Goal: Use online tool/utility: Utilize a website feature to perform a specific function

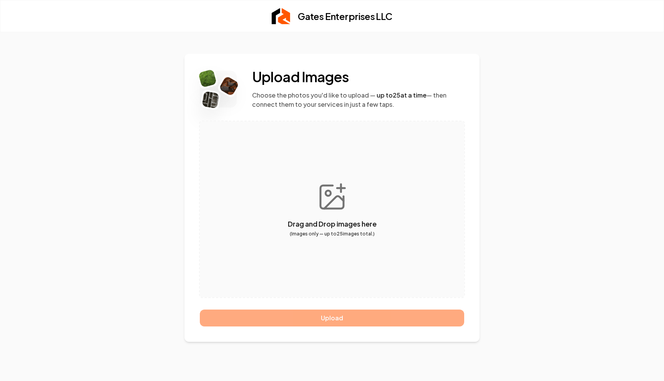
click at [338, 199] on button "button" at bounding box center [332, 209] width 265 height 176
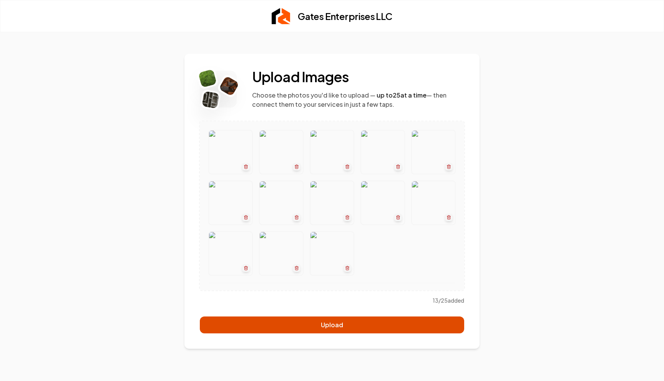
click at [344, 327] on button "Upload" at bounding box center [332, 325] width 265 height 17
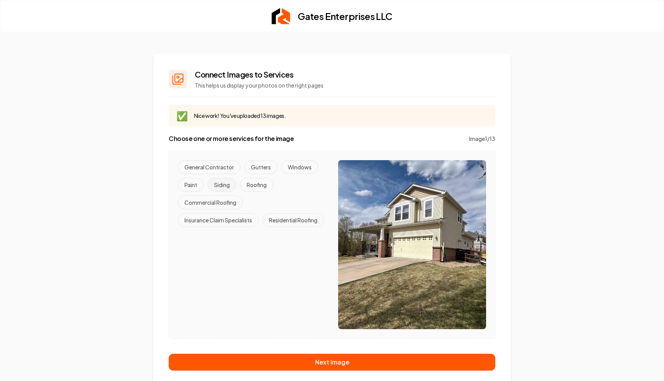
click at [224, 186] on button "Siding" at bounding box center [222, 185] width 29 height 14
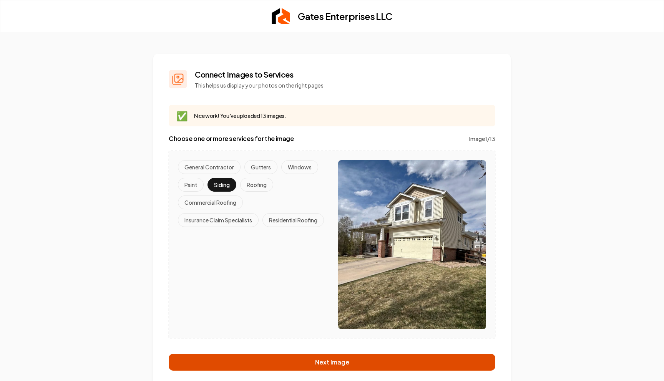
click at [356, 361] on button "Next Image" at bounding box center [332, 362] width 327 height 17
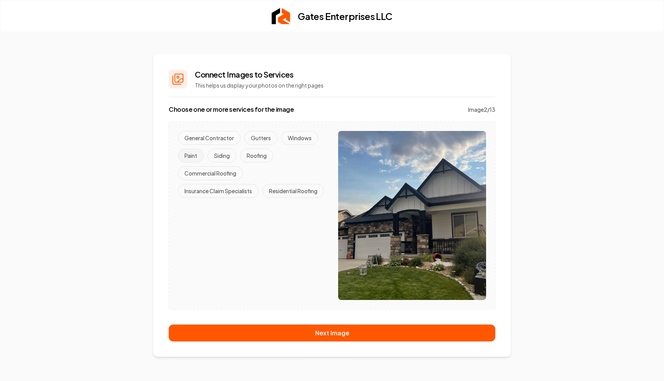
click at [187, 153] on button "Paint" at bounding box center [191, 156] width 26 height 14
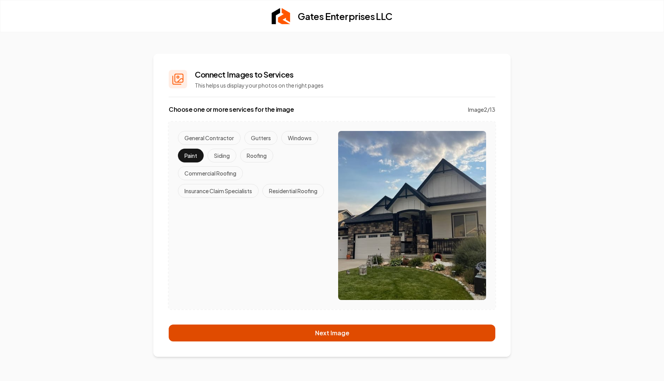
click at [317, 333] on button "Next Image" at bounding box center [332, 333] width 327 height 17
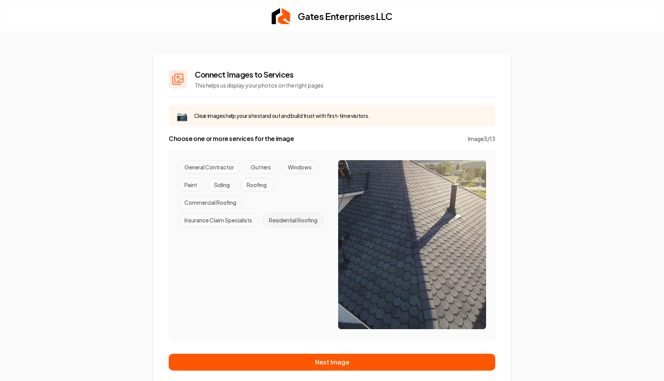
click at [263, 227] on button "Residential Roofing" at bounding box center [294, 220] width 62 height 14
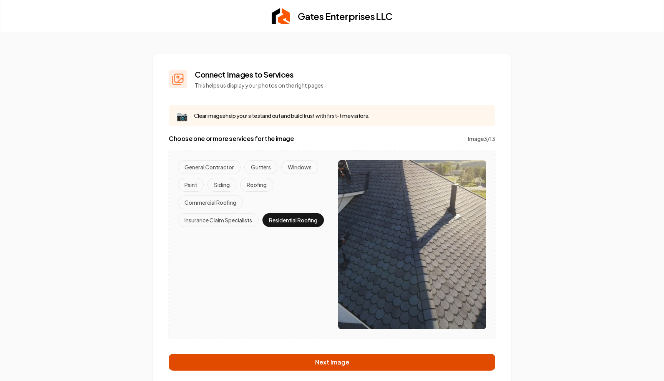
click at [398, 361] on button "Next Image" at bounding box center [332, 362] width 327 height 17
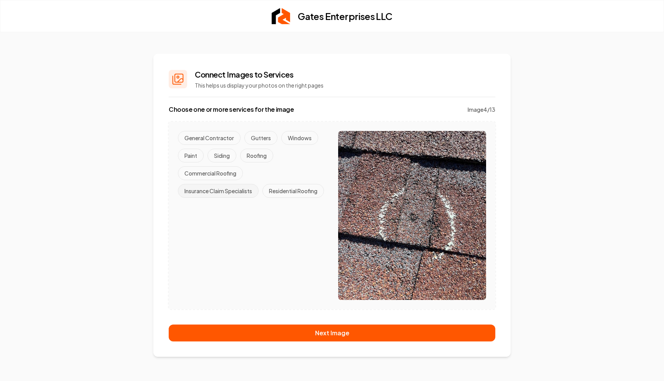
click at [241, 189] on button "Insurance Claim Specialists" at bounding box center [218, 191] width 81 height 14
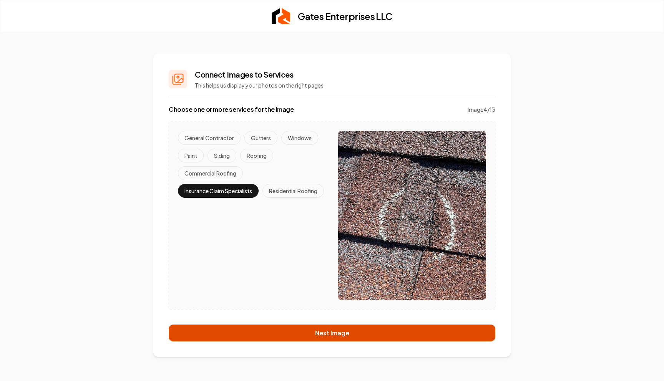
click at [380, 332] on button "Next Image" at bounding box center [332, 333] width 327 height 17
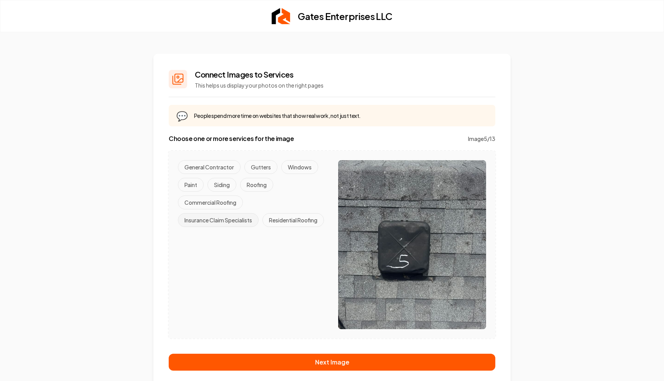
click at [246, 218] on button "Insurance Claim Specialists" at bounding box center [218, 220] width 81 height 14
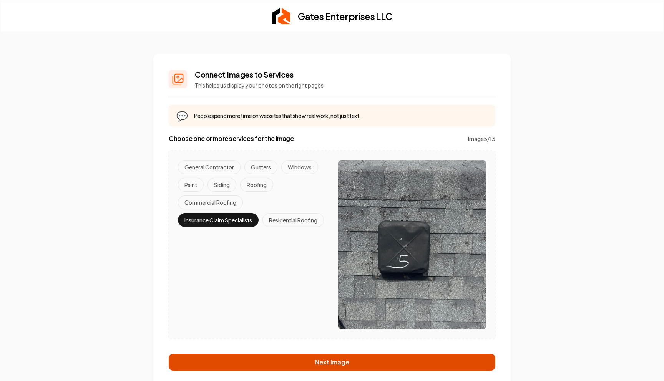
click at [366, 360] on button "Next Image" at bounding box center [332, 362] width 327 height 17
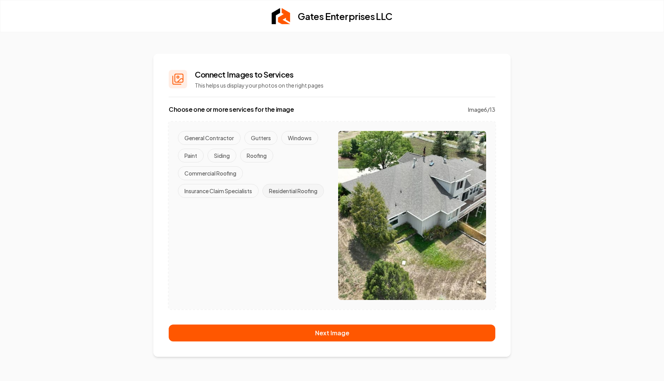
click at [263, 198] on button "Residential Roofing" at bounding box center [294, 191] width 62 height 14
click at [268, 135] on button "Gutters" at bounding box center [261, 138] width 33 height 14
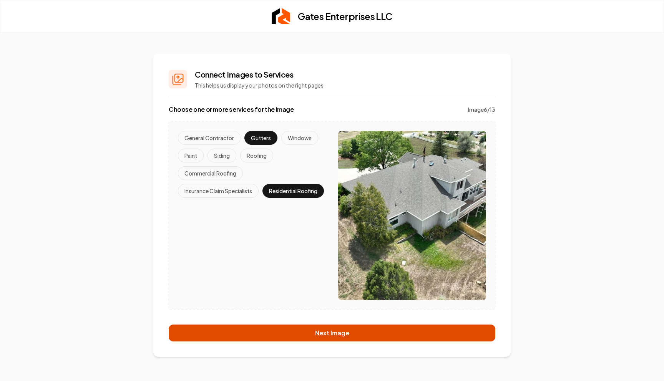
click at [369, 331] on button "Next Image" at bounding box center [332, 333] width 327 height 17
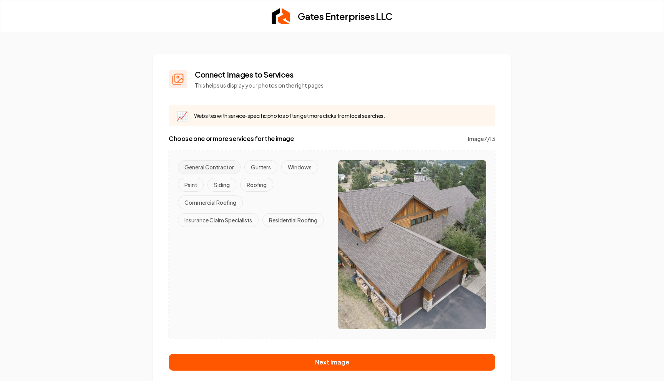
click at [219, 161] on button "General Contractor" at bounding box center [209, 167] width 63 height 14
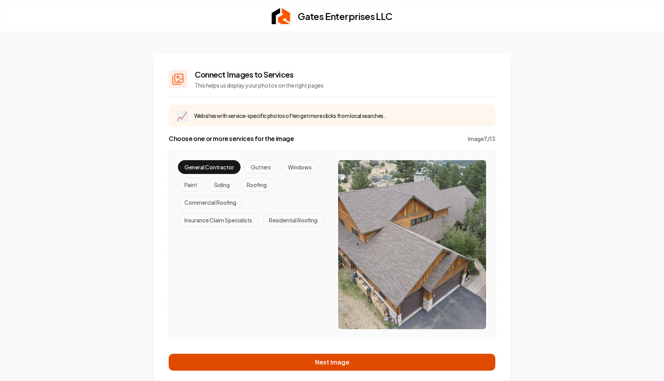
click at [370, 357] on button "Next Image" at bounding box center [332, 362] width 327 height 17
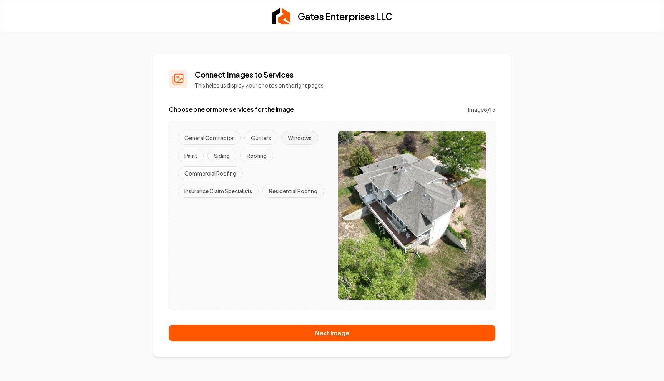
click at [304, 136] on button "Windows" at bounding box center [299, 138] width 37 height 14
click at [253, 142] on button "Gutters" at bounding box center [261, 138] width 33 height 14
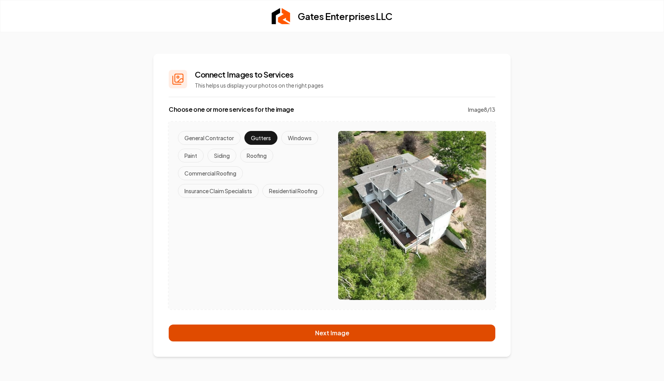
click at [336, 336] on button "Next Image" at bounding box center [332, 333] width 327 height 17
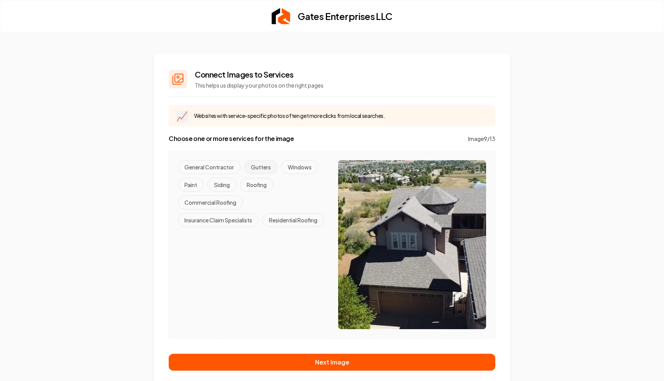
click at [270, 162] on button "Gutters" at bounding box center [261, 167] width 33 height 14
click at [262, 168] on button "Gutters" at bounding box center [261, 167] width 33 height 14
click at [263, 227] on button "Residential Roofing" at bounding box center [294, 220] width 62 height 14
click at [260, 188] on button "Roofing" at bounding box center [256, 185] width 33 height 14
click at [260, 168] on button "Gutters" at bounding box center [261, 167] width 33 height 14
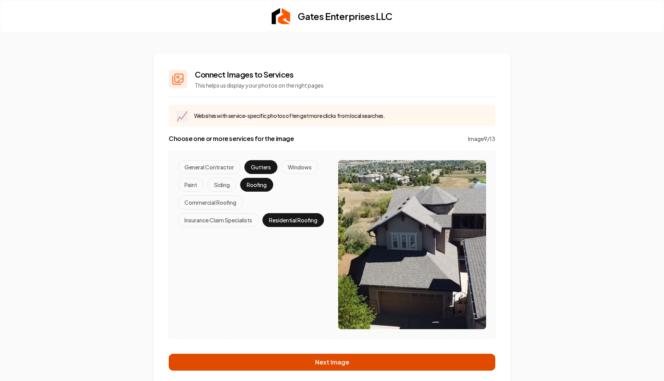
click at [363, 361] on button "Next Image" at bounding box center [332, 362] width 327 height 17
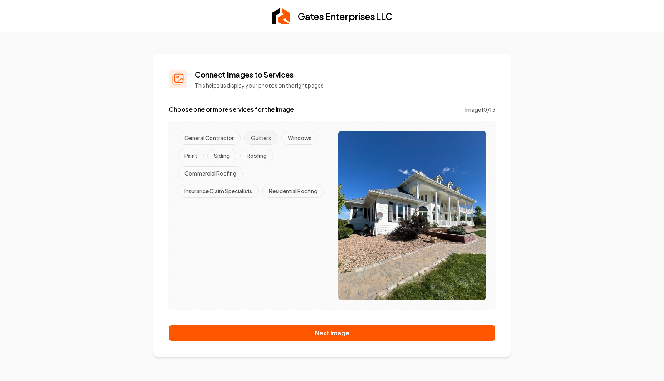
click at [268, 133] on button "Gutters" at bounding box center [261, 138] width 33 height 14
click at [223, 153] on button "Siding" at bounding box center [222, 156] width 29 height 14
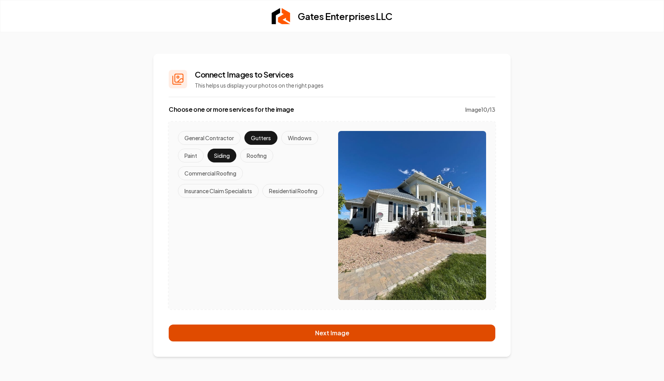
click at [403, 328] on button "Next Image" at bounding box center [332, 333] width 327 height 17
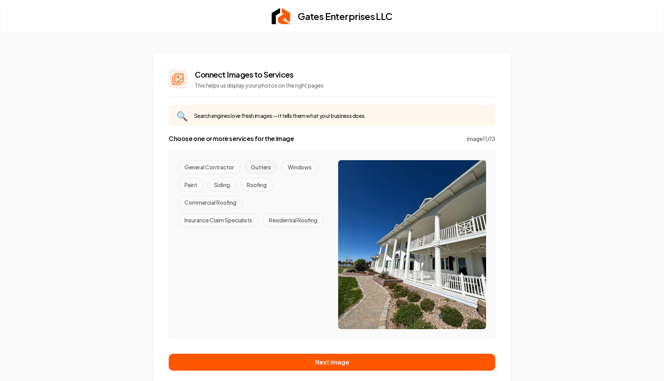
click at [260, 162] on button "Gutters" at bounding box center [261, 167] width 33 height 14
click at [189, 181] on button "Paint" at bounding box center [191, 185] width 26 height 14
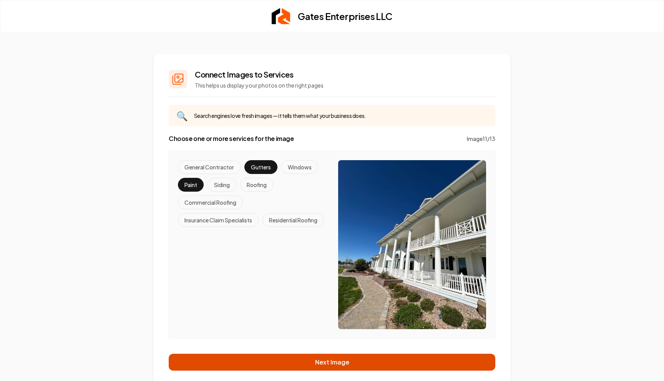
click at [367, 362] on button "Next Image" at bounding box center [332, 362] width 327 height 17
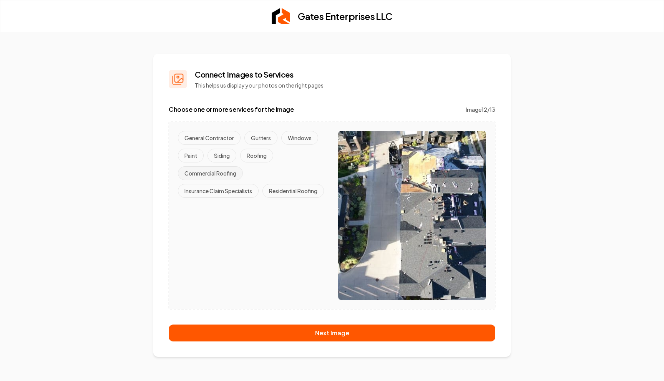
click at [218, 174] on button "Commercial Roofing" at bounding box center [210, 173] width 65 height 14
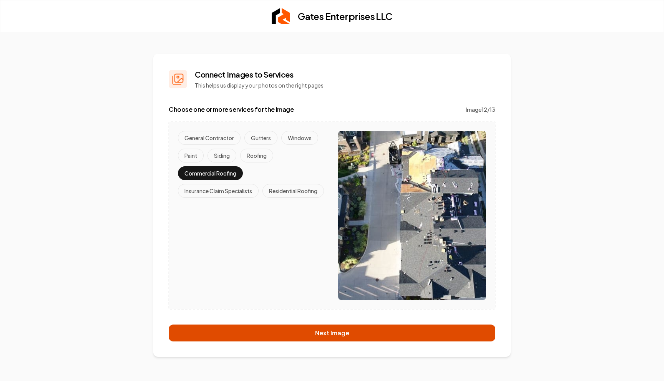
click at [341, 330] on button "Next Image" at bounding box center [332, 333] width 327 height 17
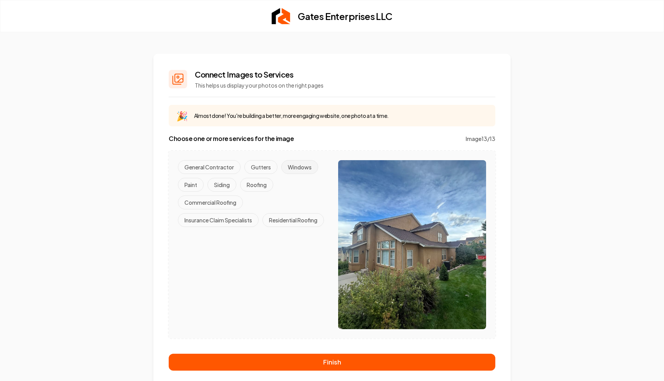
click at [303, 165] on button "Windows" at bounding box center [299, 167] width 37 height 14
click at [258, 164] on button "Gutters" at bounding box center [261, 167] width 33 height 14
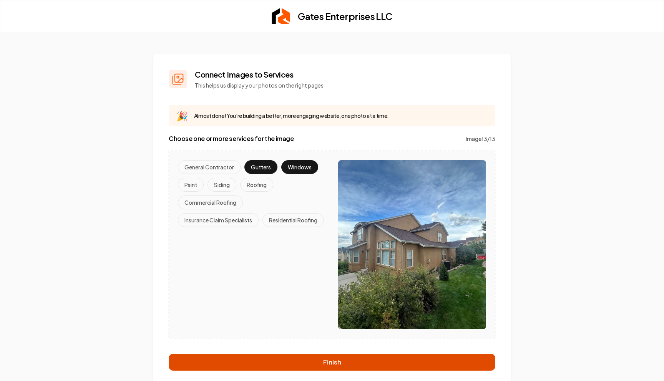
click at [357, 370] on button "Finish" at bounding box center [332, 362] width 327 height 17
